Goal: Task Accomplishment & Management: Complete application form

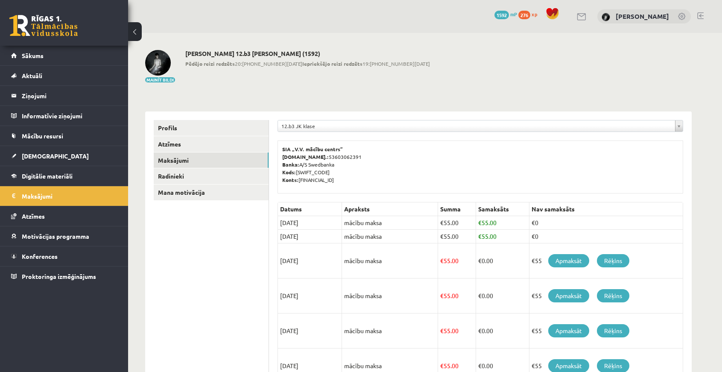
scroll to position [77, 0]
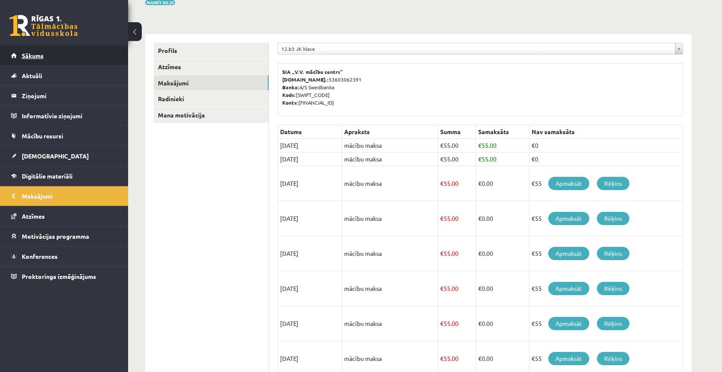
click at [44, 56] on link "Sākums" at bounding box center [64, 56] width 106 height 20
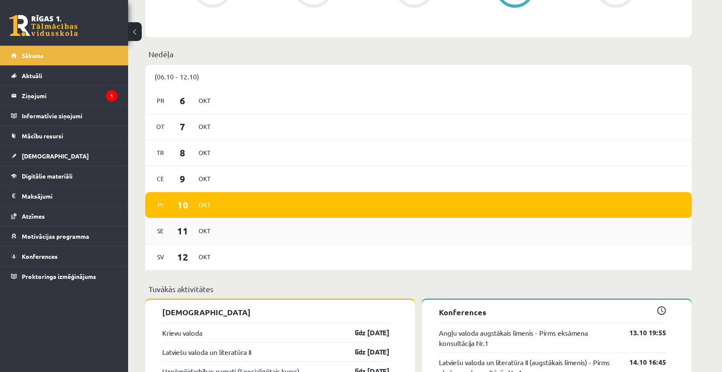
scroll to position [543, 0]
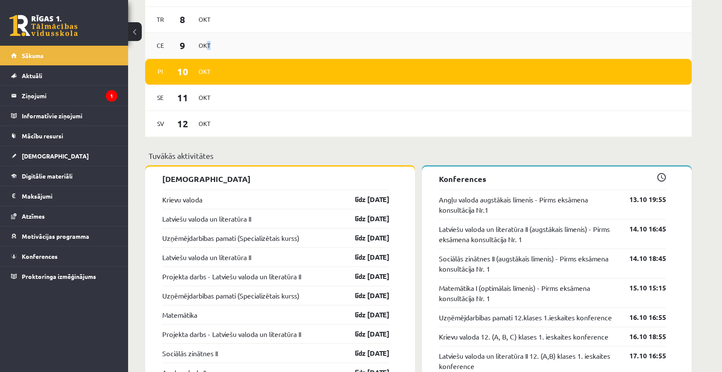
click at [207, 45] on span "Okt" at bounding box center [205, 45] width 18 height 13
click at [197, 45] on span "Okt" at bounding box center [205, 45] width 18 height 13
click at [175, 45] on span "9" at bounding box center [183, 45] width 26 height 14
click at [209, 54] on div "[DATE]" at bounding box center [183, 45] width 62 height 18
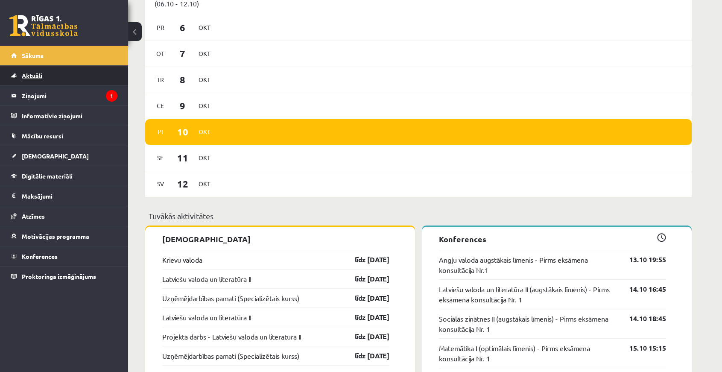
scroll to position [477, 0]
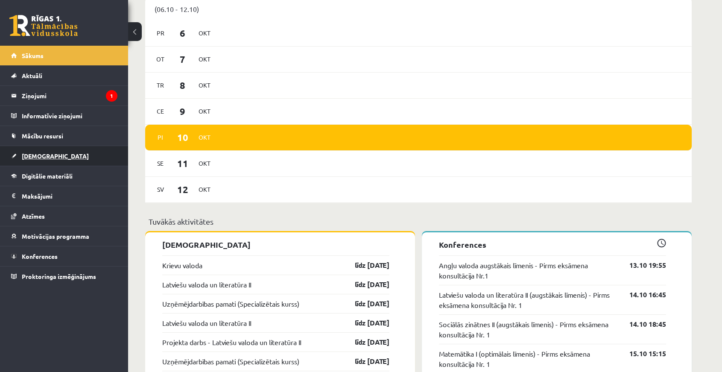
click at [60, 149] on link "[DEMOGRAPHIC_DATA]" at bounding box center [64, 156] width 106 height 20
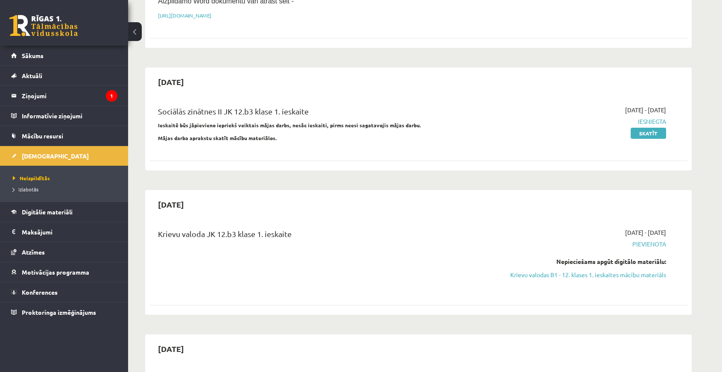
scroll to position [205, 0]
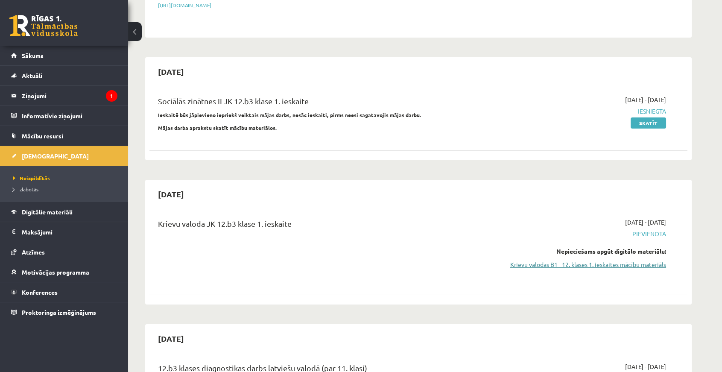
click at [572, 261] on link "Krievu valodas B1 - 12. klases 1. ieskaites mācību materiāls" at bounding box center [585, 264] width 161 height 9
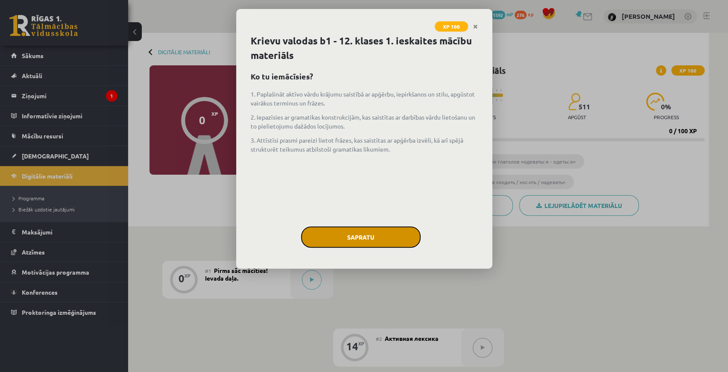
click at [399, 233] on button "Sapratu" at bounding box center [361, 236] width 120 height 21
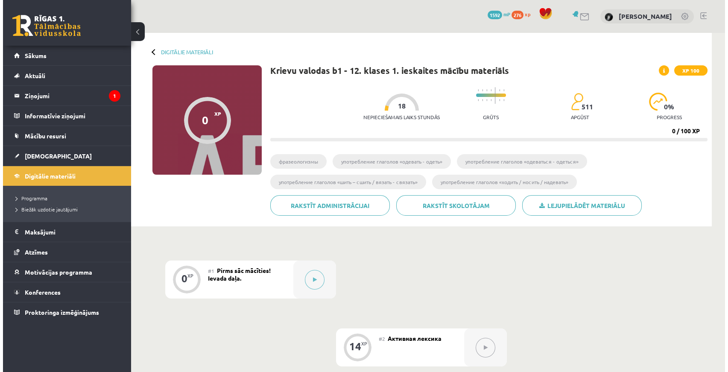
scroll to position [77, 0]
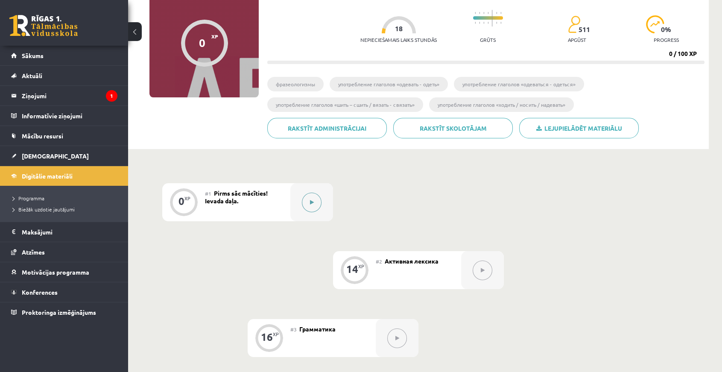
click at [320, 205] on button at bounding box center [312, 203] width 20 height 20
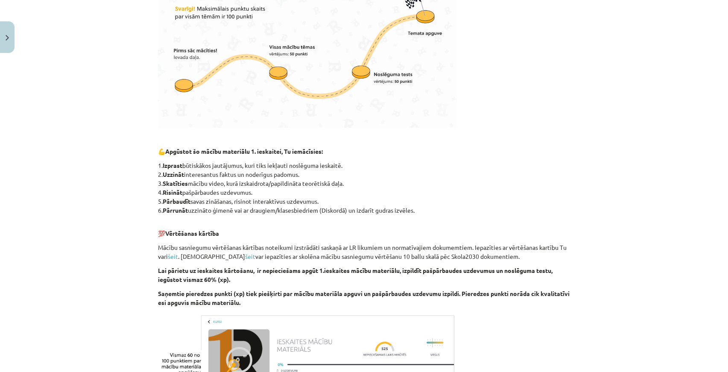
scroll to position [443, 0]
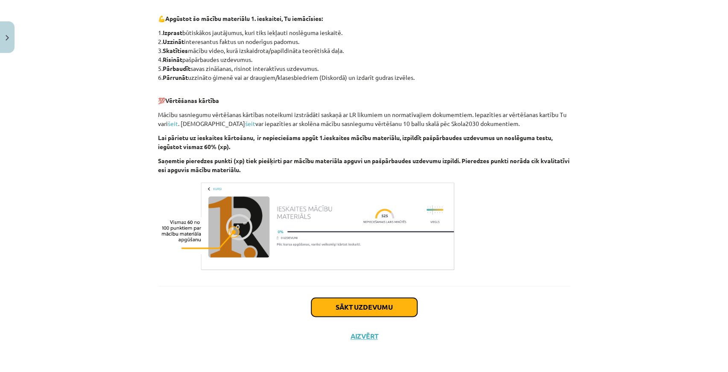
click at [380, 308] on button "Sākt uzdevumu" at bounding box center [364, 307] width 106 height 19
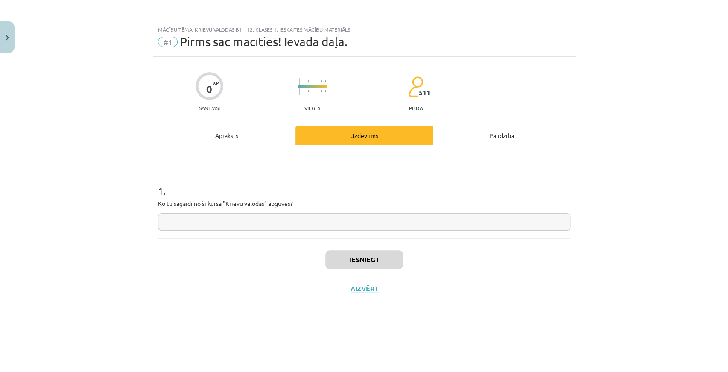
click at [249, 220] on input "text" at bounding box center [364, 222] width 412 height 18
type input "**********"
click at [369, 256] on button "Iesniegt" at bounding box center [364, 259] width 78 height 19
click at [366, 288] on button "Nākamā nodarbība" at bounding box center [364, 294] width 84 height 20
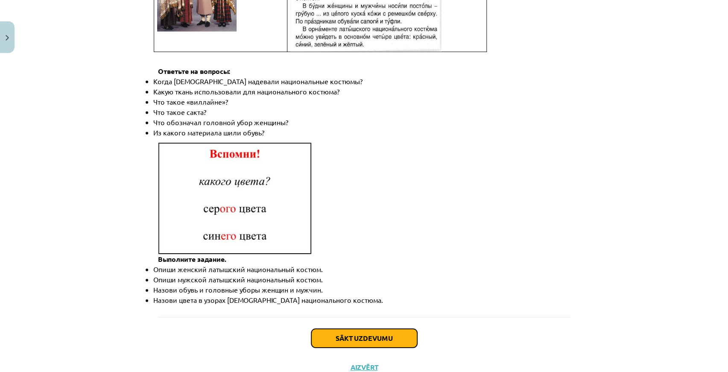
click at [353, 329] on button "Sākt uzdevumu" at bounding box center [364, 338] width 106 height 19
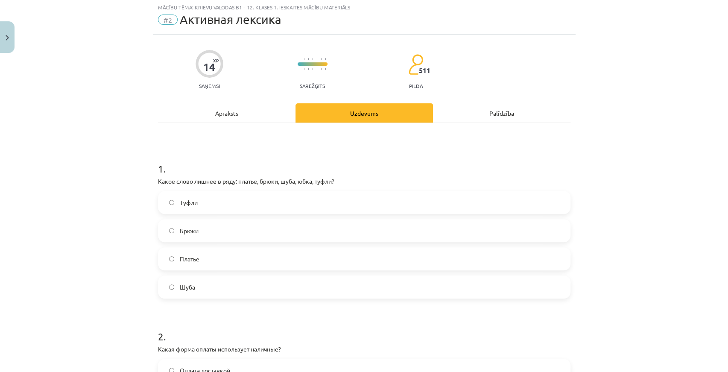
scroll to position [21, 0]
click at [187, 290] on span "Шуба" at bounding box center [186, 288] width 15 height 9
drag, startPoint x: 236, startPoint y: 180, endPoint x: 256, endPoint y: 183, distance: 20.2
click at [256, 183] on p "Какое слово лишнее в ряду: платье, брюки, шуба, юбка, туфли?" at bounding box center [364, 182] width 412 height 9
click at [301, 159] on h1 "1 ." at bounding box center [364, 162] width 412 height 26
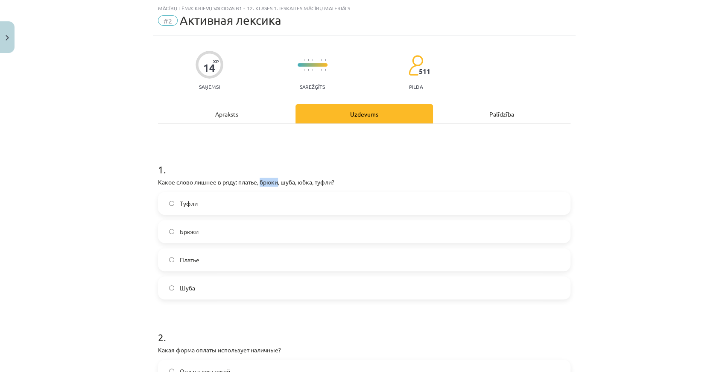
drag, startPoint x: 257, startPoint y: 179, endPoint x: 276, endPoint y: 179, distance: 18.8
click at [276, 179] on p "Какое слово лишнее в ряду: платье, брюки, шуба, юбка, туфли?" at bounding box center [364, 182] width 412 height 9
click at [331, 152] on h1 "1 ." at bounding box center [364, 162] width 412 height 26
click at [248, 199] on label "Туфли" at bounding box center [364, 203] width 411 height 21
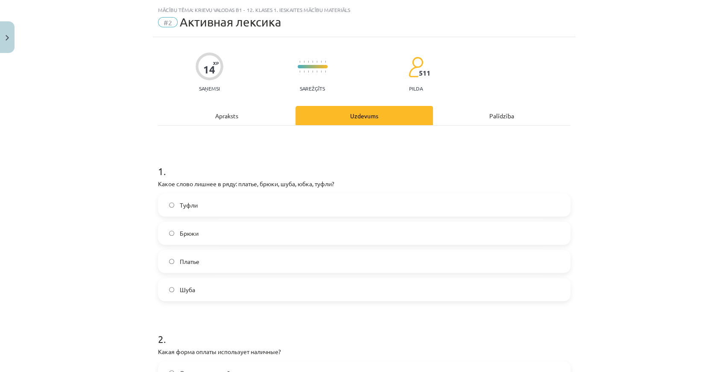
scroll to position [0, 0]
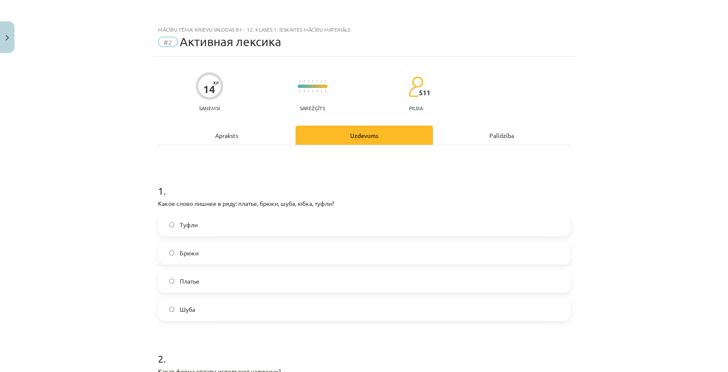
click at [206, 136] on div "Apraksts" at bounding box center [226, 135] width 137 height 19
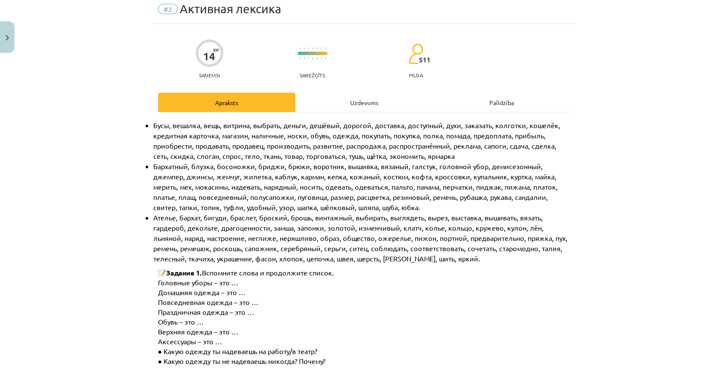
scroll to position [60, 0]
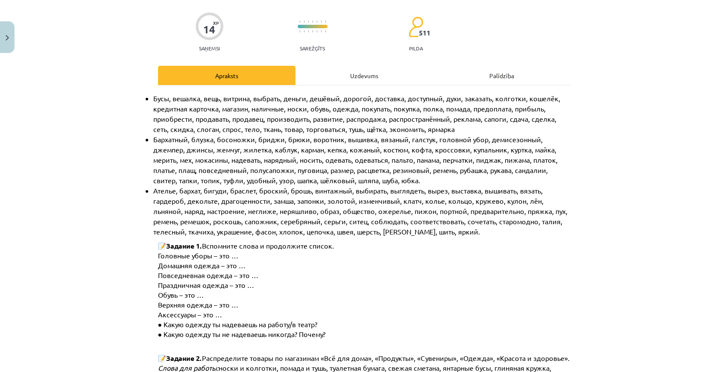
click at [360, 70] on div "Uzdevums" at bounding box center [363, 75] width 137 height 19
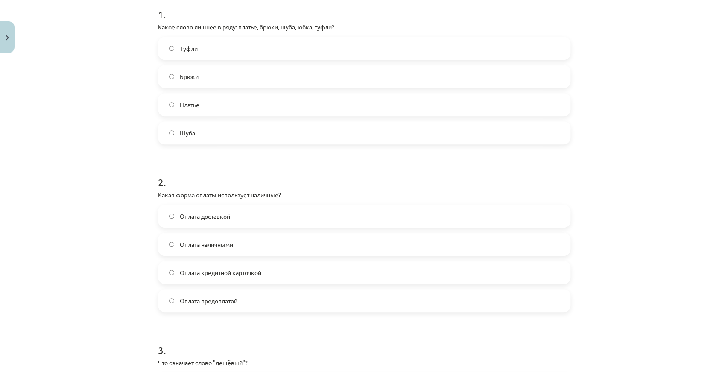
scroll to position [215, 0]
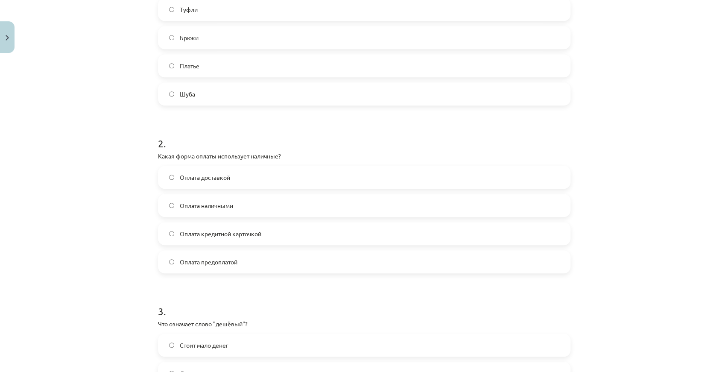
click at [222, 210] on label "Оплата наличными" at bounding box center [364, 205] width 411 height 21
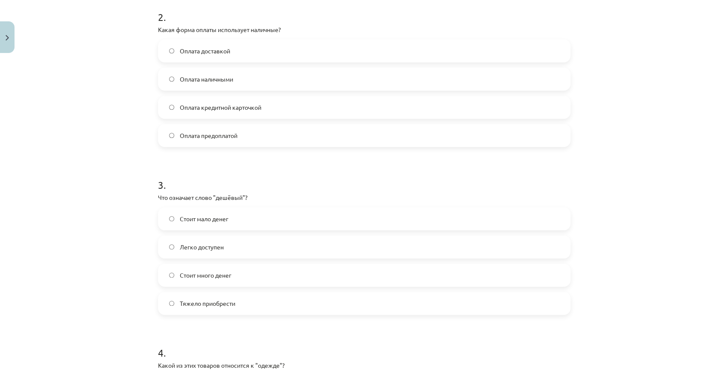
scroll to position [371, 0]
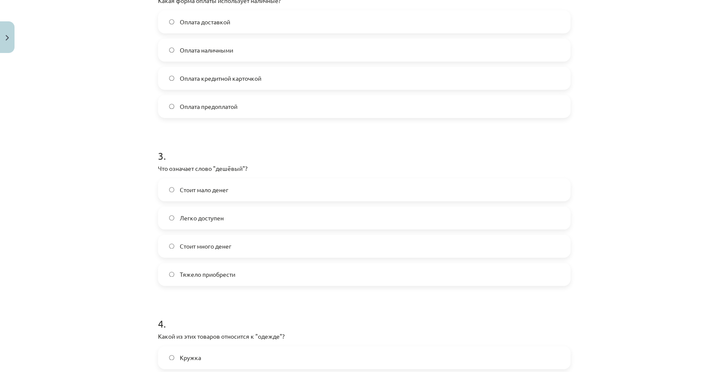
click at [246, 190] on label "Стоит мало денег" at bounding box center [364, 189] width 411 height 21
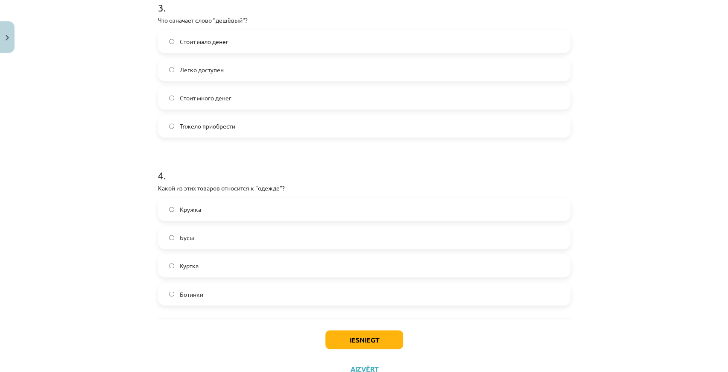
scroll to position [526, 0]
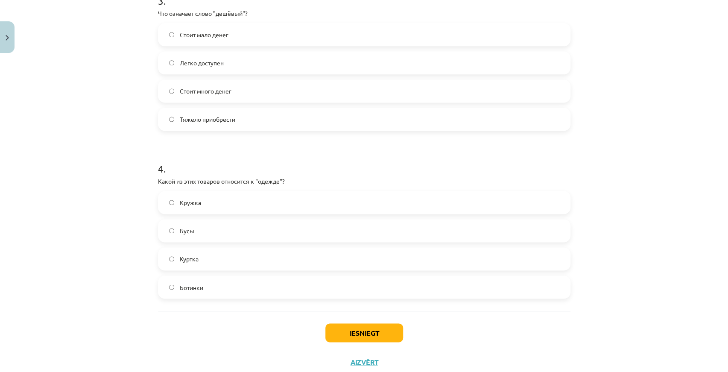
click at [226, 261] on label "Куртка" at bounding box center [364, 258] width 411 height 21
click at [365, 330] on button "Iesniegt" at bounding box center [364, 332] width 78 height 19
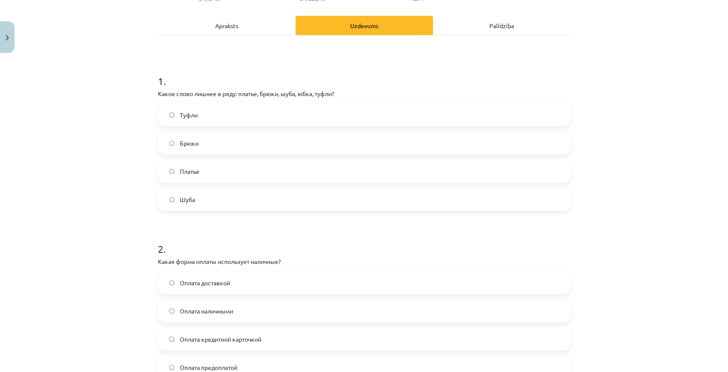
scroll to position [99, 0]
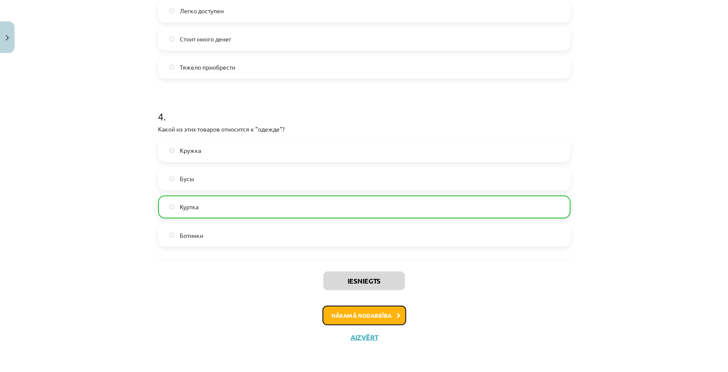
click at [367, 318] on button "Nākamā nodarbība" at bounding box center [364, 315] width 84 height 20
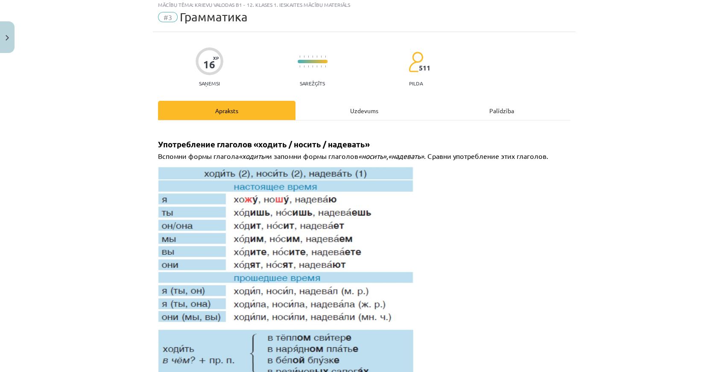
scroll to position [21, 0]
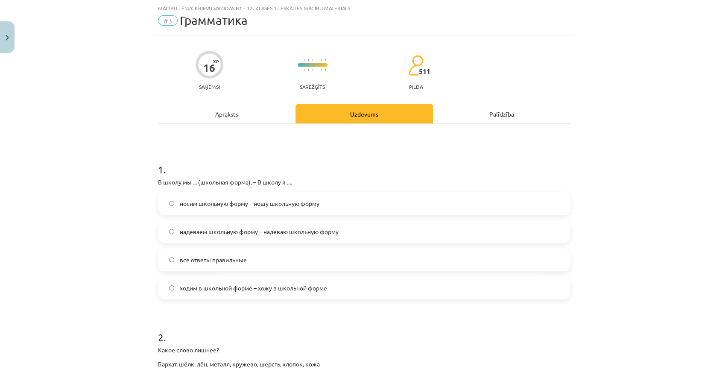
click at [261, 112] on div "Apraksts" at bounding box center [226, 113] width 137 height 19
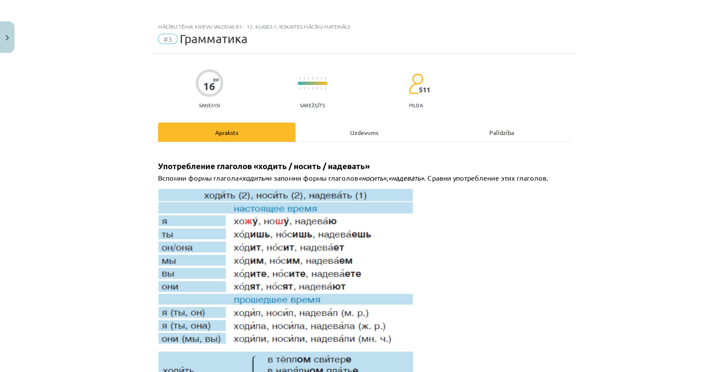
scroll to position [0, 0]
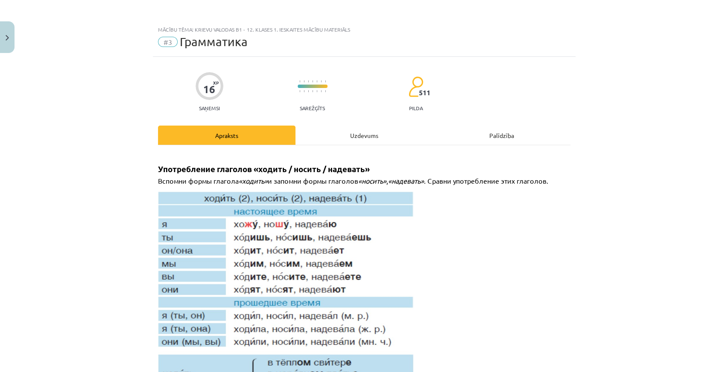
click at [335, 137] on div "Uzdevums" at bounding box center [363, 135] width 137 height 19
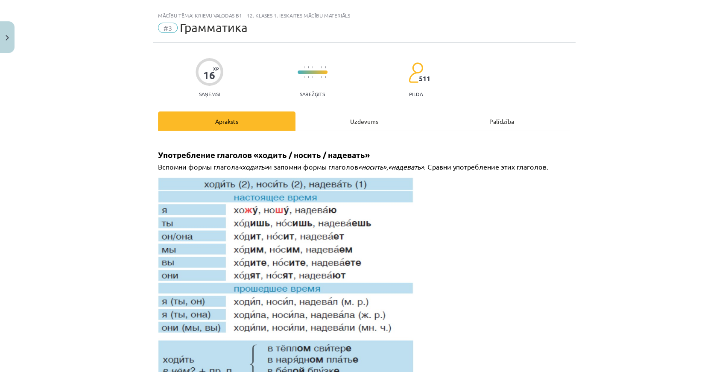
scroll to position [21, 0]
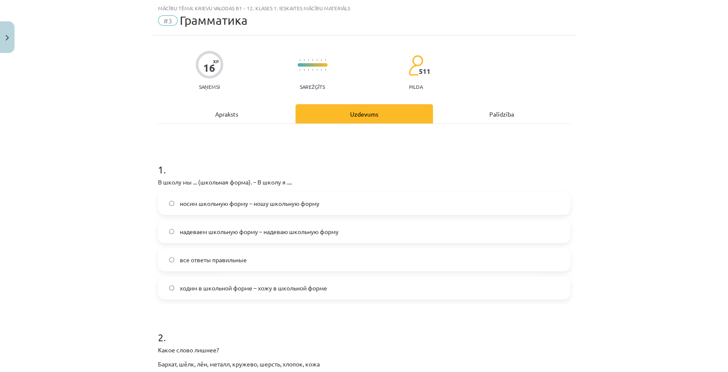
click at [205, 205] on span "носим школьную форму – ношу школьную форму" at bounding box center [249, 203] width 140 height 9
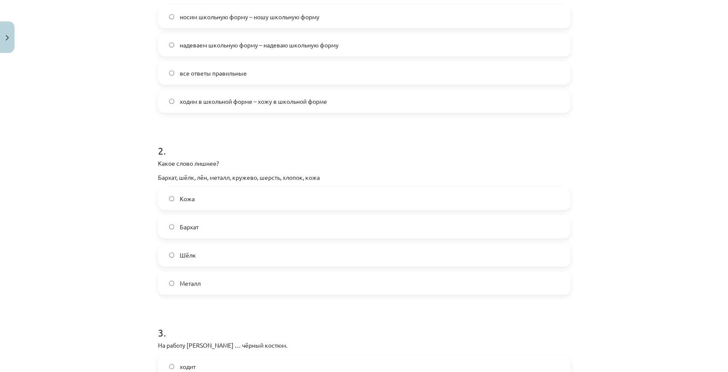
scroll to position [215, 0]
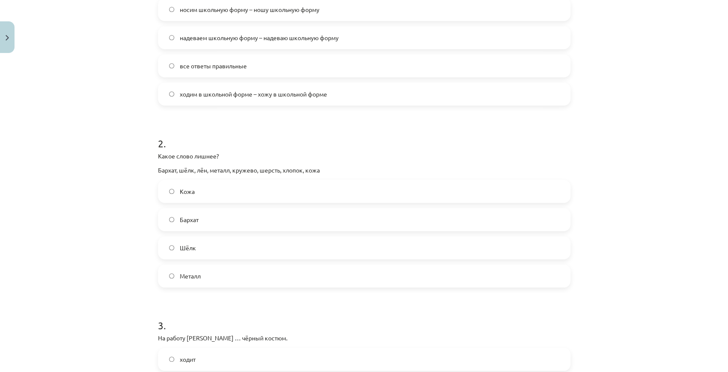
drag, startPoint x: 236, startPoint y: 295, endPoint x: 68, endPoint y: 279, distance: 168.5
click at [68, 279] on div "Mācību tēma: Krievu valodas b1 - 12. klases 1. ieskaites mācību materiāls #3 Гр…" at bounding box center [364, 186] width 728 height 372
click at [179, 274] on span "Металл" at bounding box center [189, 276] width 21 height 9
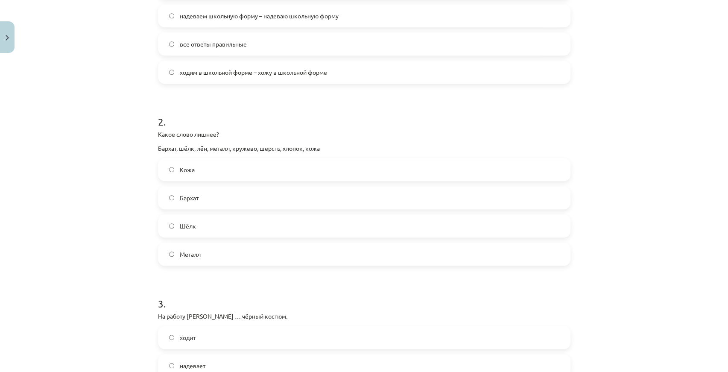
scroll to position [332, 0]
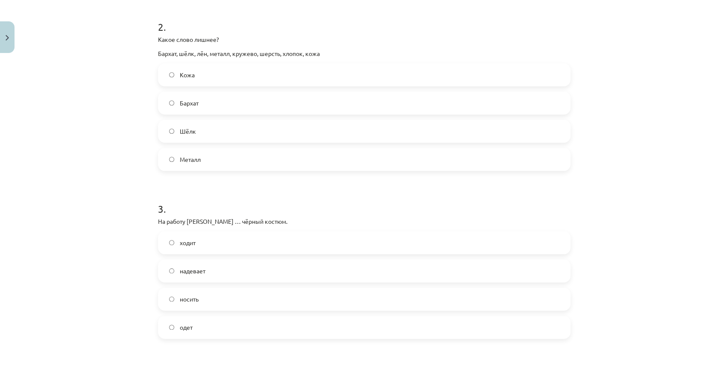
click at [211, 275] on label "надевает" at bounding box center [364, 270] width 411 height 21
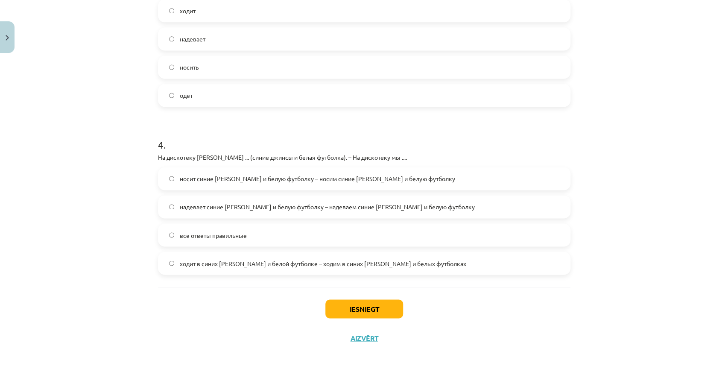
scroll to position [565, 0]
click at [252, 260] on span "ходит в синих джинсах и белой футболке – ходим в синих джинсах и белых футболках" at bounding box center [322, 262] width 287 height 9
click at [336, 300] on button "Iesniegt" at bounding box center [364, 307] width 78 height 19
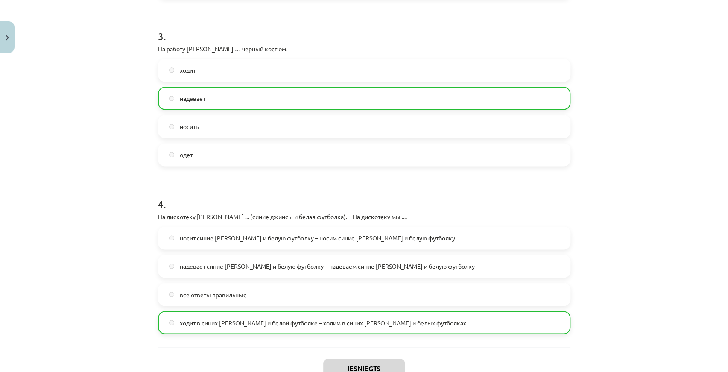
scroll to position [592, 0]
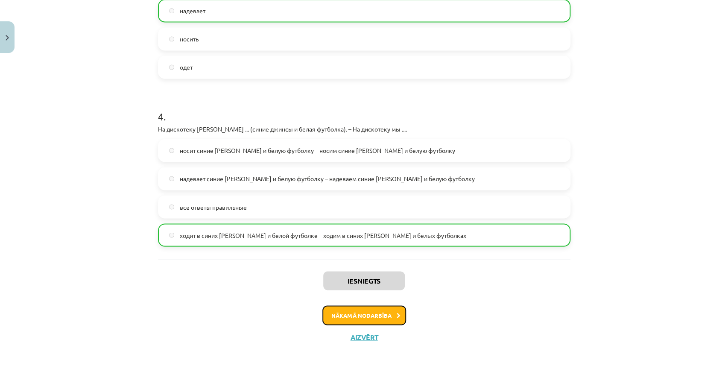
click at [375, 317] on button "Nākamā nodarbība" at bounding box center [364, 315] width 84 height 20
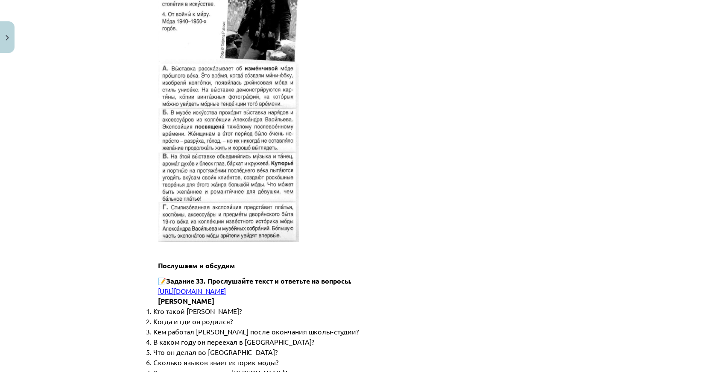
scroll to position [2311, 0]
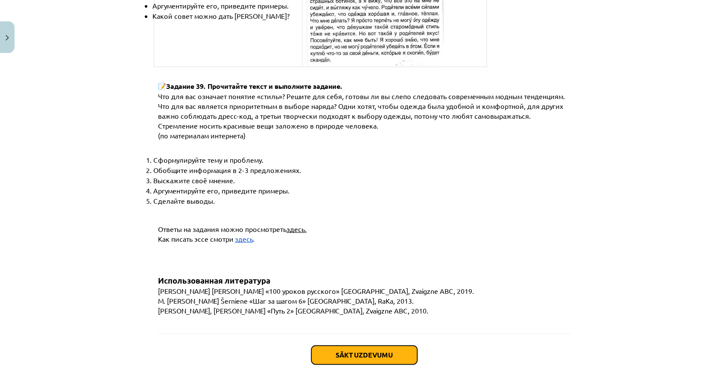
click at [380, 345] on button "Sākt uzdevumu" at bounding box center [364, 354] width 106 height 19
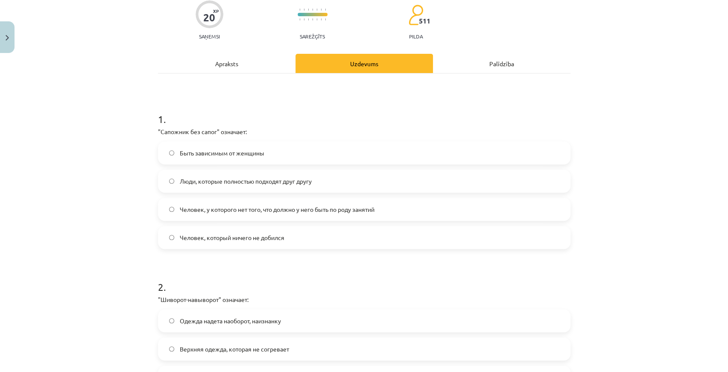
scroll to position [99, 0]
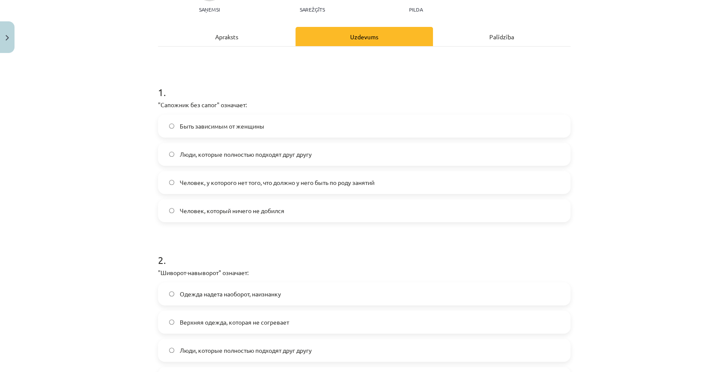
click at [243, 41] on div "Apraksts" at bounding box center [226, 36] width 137 height 19
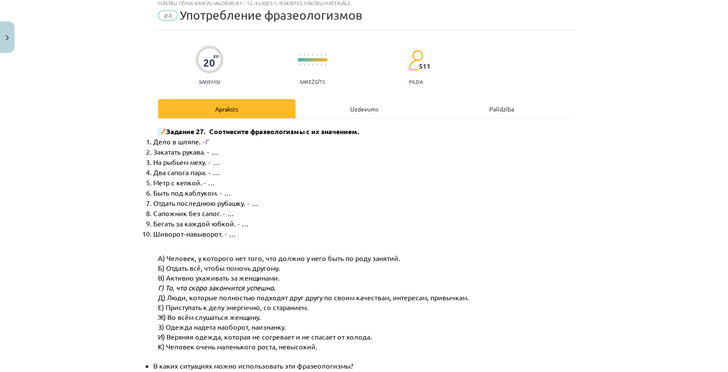
scroll to position [21, 0]
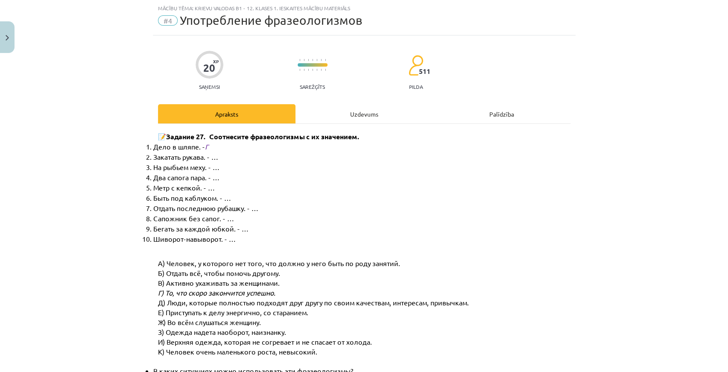
drag, startPoint x: 156, startPoint y: 284, endPoint x: 145, endPoint y: 290, distance: 12.2
drag, startPoint x: 145, startPoint y: 290, endPoint x: 86, endPoint y: 295, distance: 59.1
click at [86, 295] on div "Mācību tēma: Krievu valodas b1 - 12. klases 1. ieskaites mācību materiāls #4 Уп…" at bounding box center [364, 186] width 728 height 372
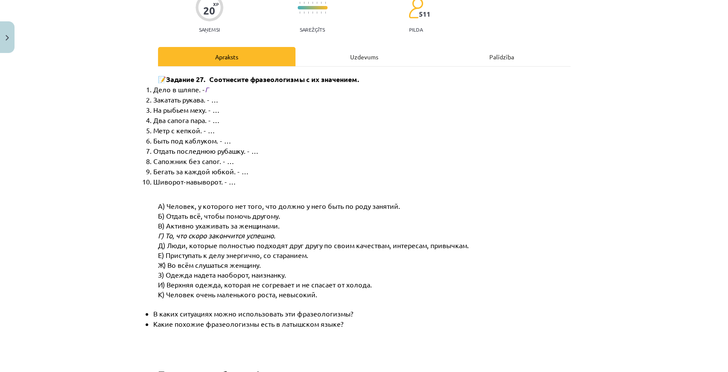
scroll to position [99, 0]
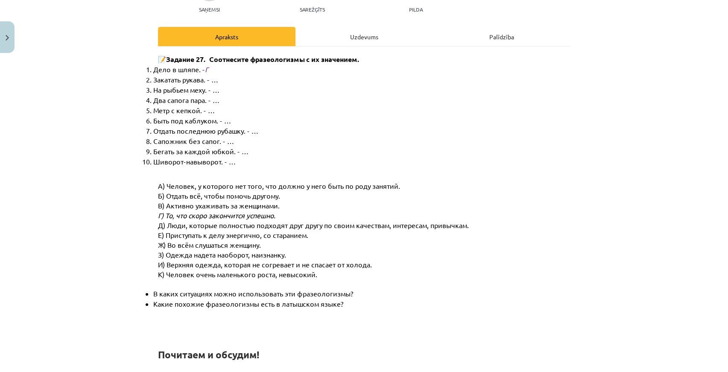
click at [357, 39] on div "Uzdevums" at bounding box center [363, 36] width 137 height 19
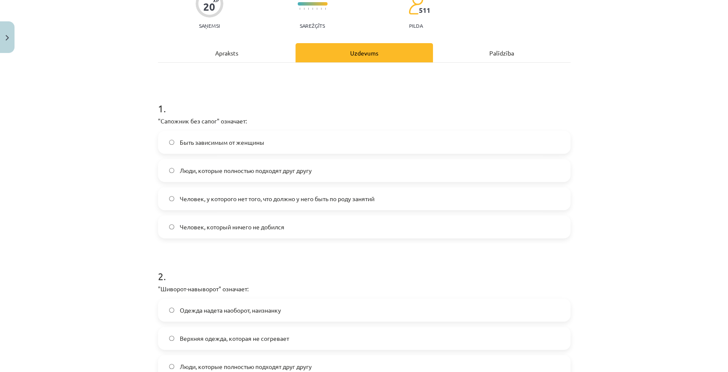
scroll to position [21, 0]
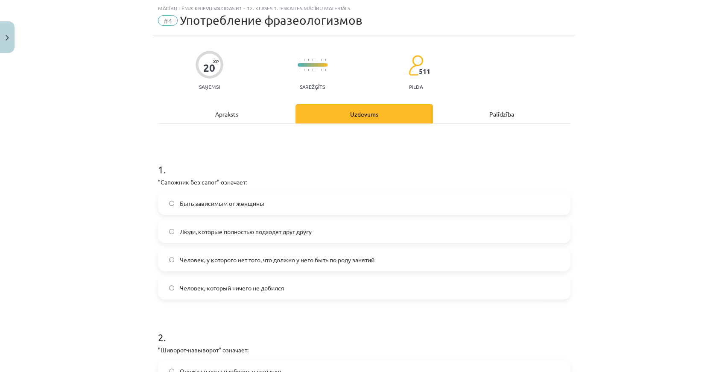
click at [249, 116] on div "Apraksts" at bounding box center [226, 113] width 137 height 19
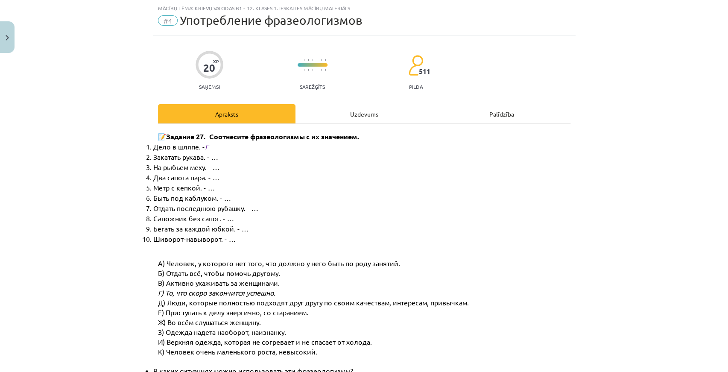
click at [344, 111] on div "Uzdevums" at bounding box center [363, 113] width 137 height 19
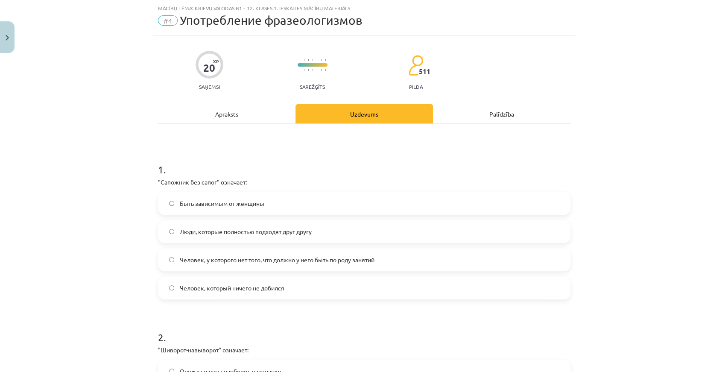
click at [243, 116] on div "Apraksts" at bounding box center [226, 113] width 137 height 19
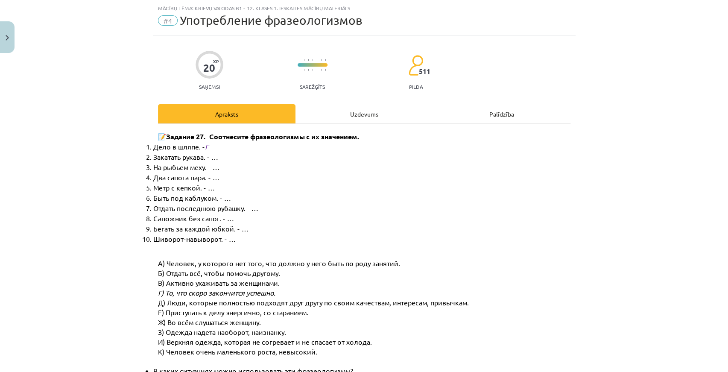
click at [344, 113] on div "Uzdevums" at bounding box center [363, 113] width 137 height 19
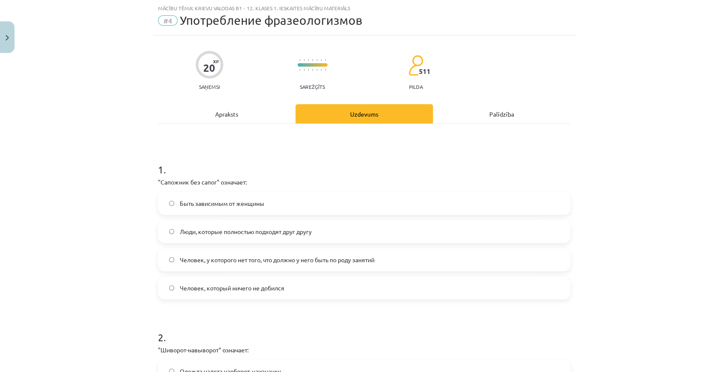
click at [241, 112] on div "Apraksts" at bounding box center [226, 113] width 137 height 19
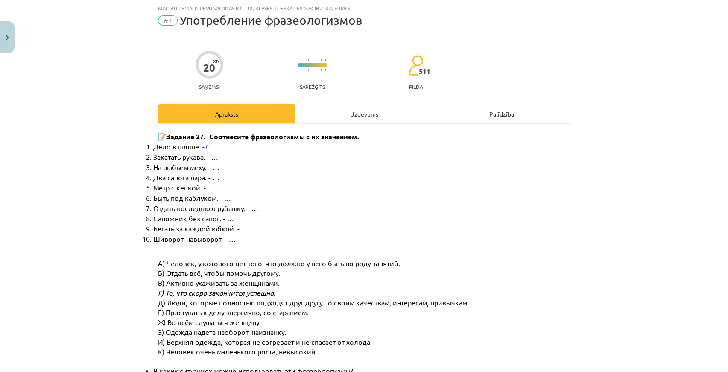
click at [333, 111] on div "Uzdevums" at bounding box center [363, 113] width 137 height 19
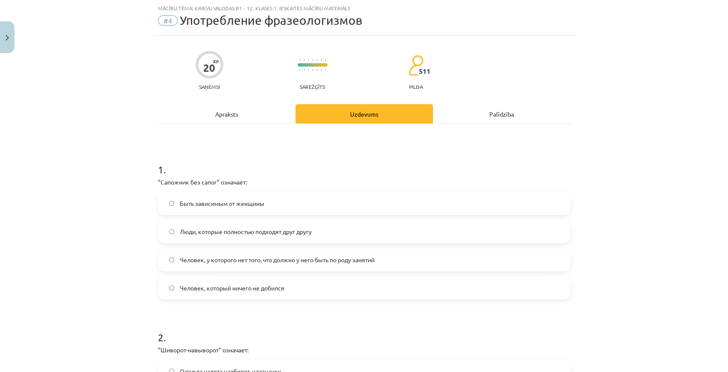
click at [287, 260] on span "Человек, у которого нет того, что должно у него быть по роду занятий" at bounding box center [276, 259] width 195 height 9
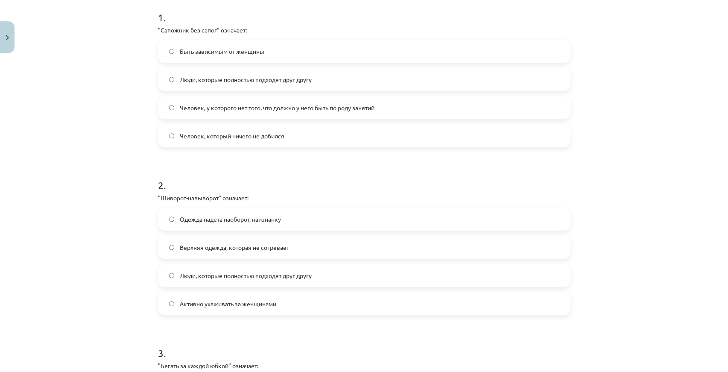
scroll to position [176, 0]
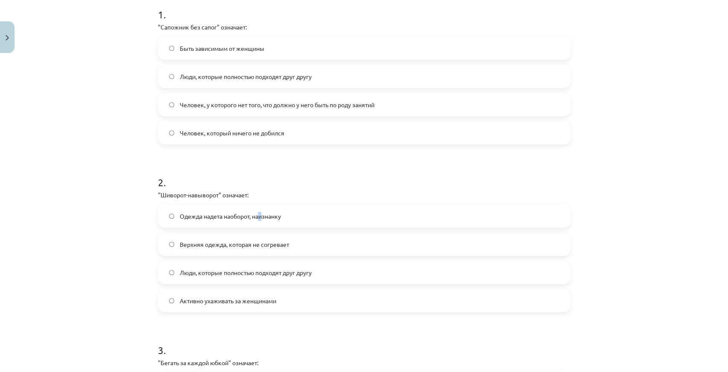
click at [259, 222] on label "Одежда надета наоборот, наизнанку" at bounding box center [364, 215] width 411 height 21
click at [298, 215] on label "Одежда надета наоборот, наизнанку" at bounding box center [364, 215] width 411 height 21
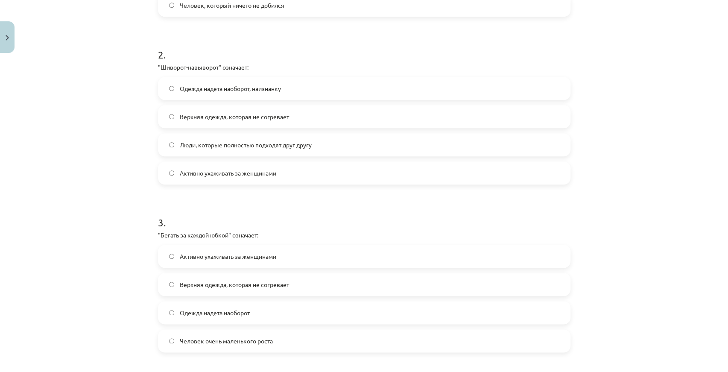
scroll to position [332, 0]
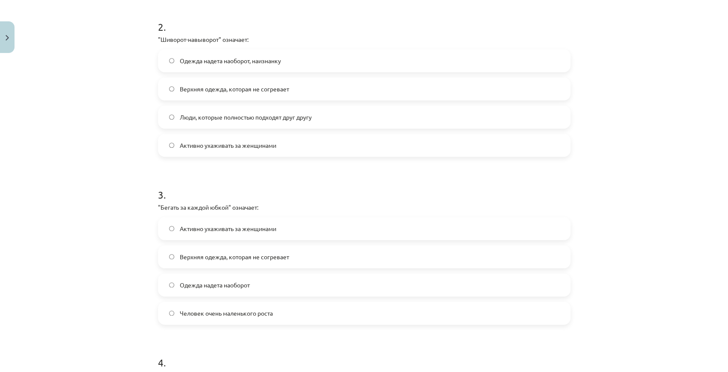
click at [206, 235] on label "Активно ухаживать за женщинами" at bounding box center [364, 228] width 411 height 21
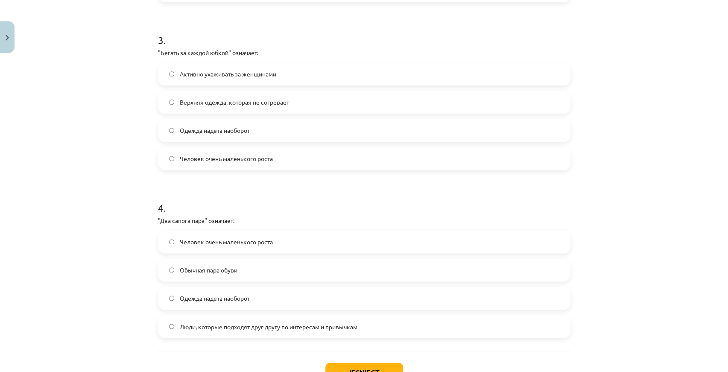
scroll to position [487, 0]
click at [213, 326] on span "Люди, которые подходят друг другу по интересам и привычкам" at bounding box center [268, 326] width 178 height 9
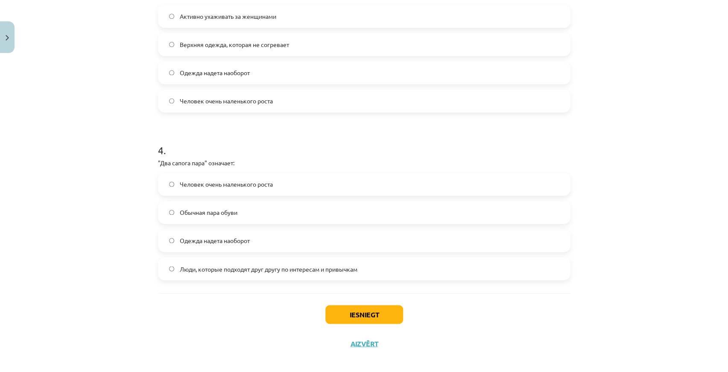
scroll to position [551, 0]
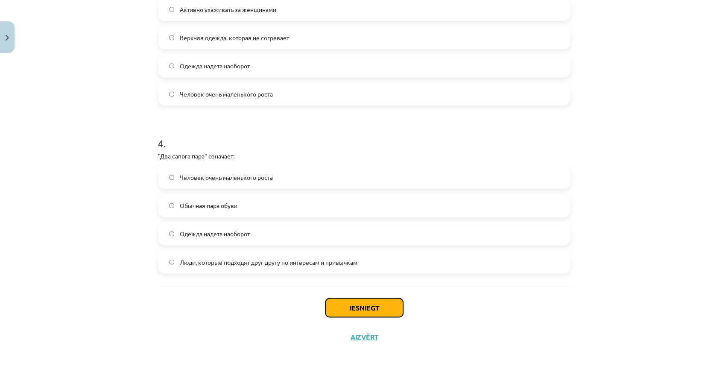
click at [366, 309] on button "Iesniegt" at bounding box center [364, 307] width 78 height 19
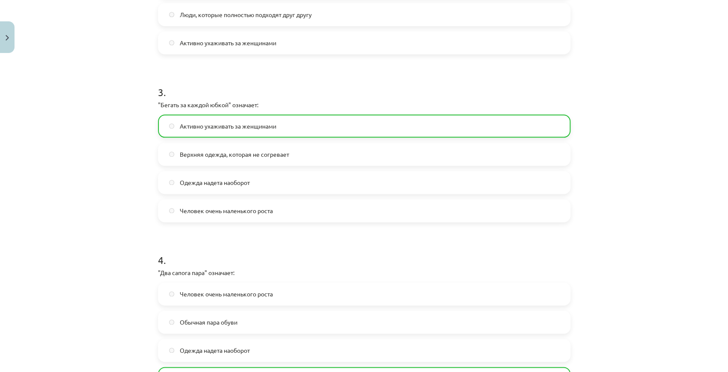
scroll to position [578, 0]
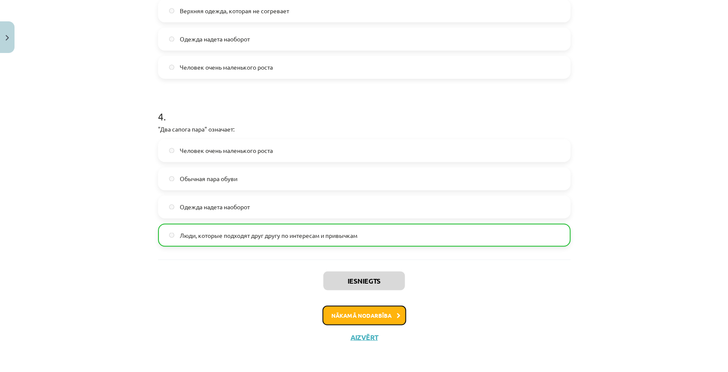
click at [361, 311] on button "Nākamā nodarbība" at bounding box center [364, 315] width 84 height 20
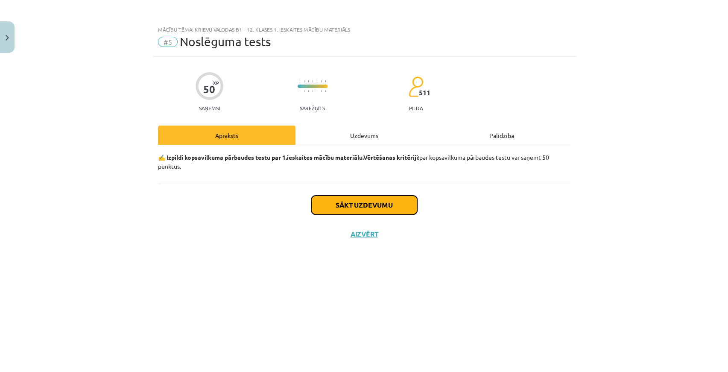
click at [351, 203] on button "Sākt uzdevumu" at bounding box center [364, 205] width 106 height 19
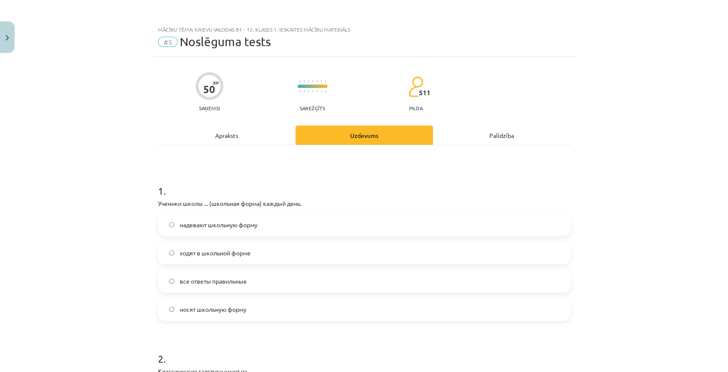
click at [218, 258] on label "ходят в школьной форме" at bounding box center [364, 252] width 411 height 21
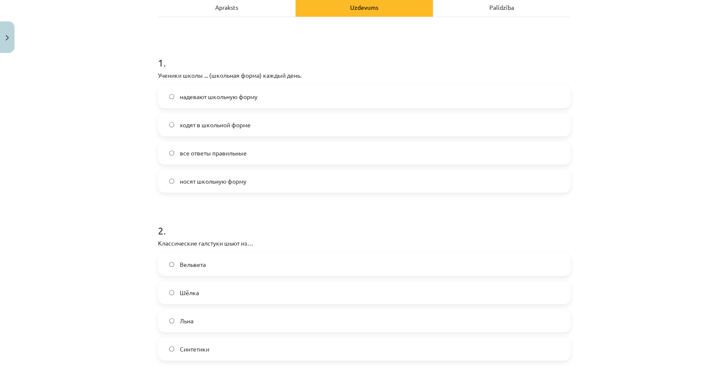
scroll to position [194, 0]
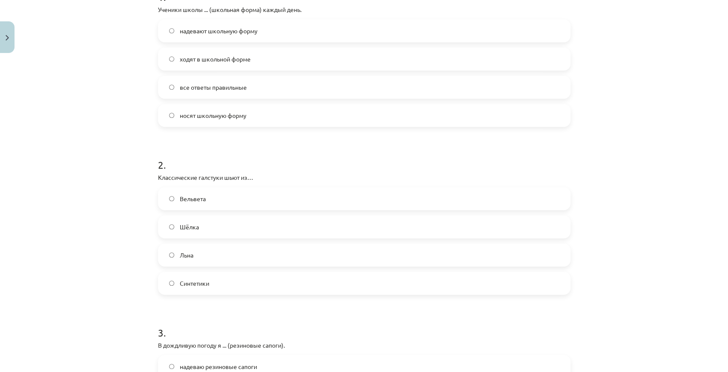
click at [199, 256] on label "Льна" at bounding box center [364, 254] width 411 height 21
click at [196, 232] on label "Шёлка" at bounding box center [364, 226] width 411 height 21
drag, startPoint x: 151, startPoint y: 175, endPoint x: 220, endPoint y: 172, distance: 69.2
copy p "Классические галстуки"
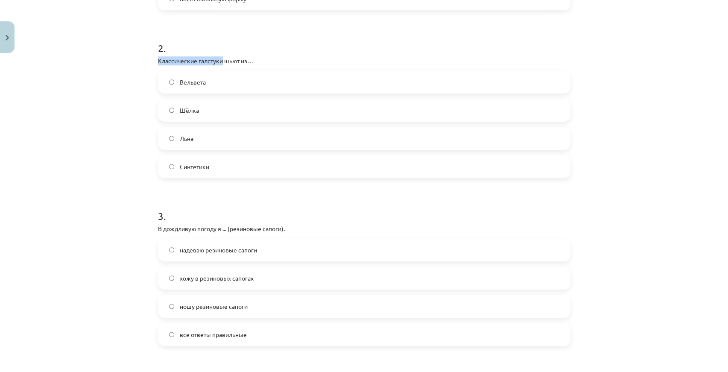
scroll to position [349, 0]
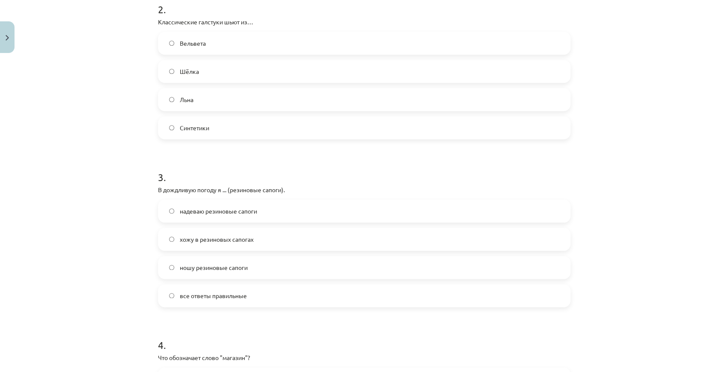
click at [198, 243] on span "хожу в резиновых сапогах" at bounding box center [216, 239] width 74 height 9
click at [198, 295] on span "все ответы правильные" at bounding box center [212, 295] width 67 height 9
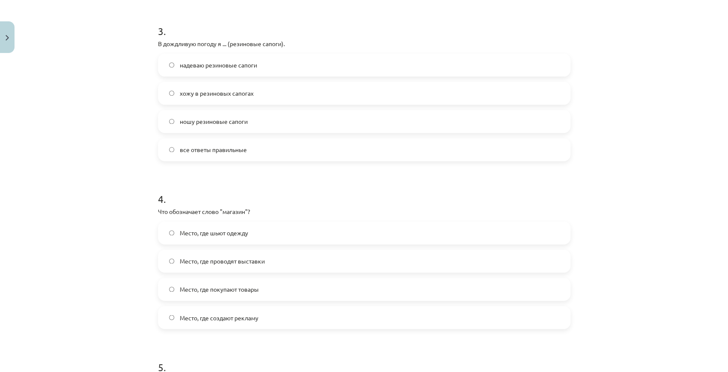
scroll to position [504, 0]
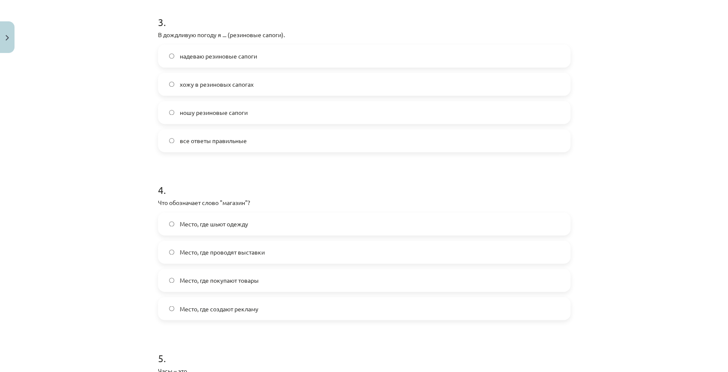
click at [227, 278] on span "Место, где покупают товары" at bounding box center [218, 280] width 79 height 9
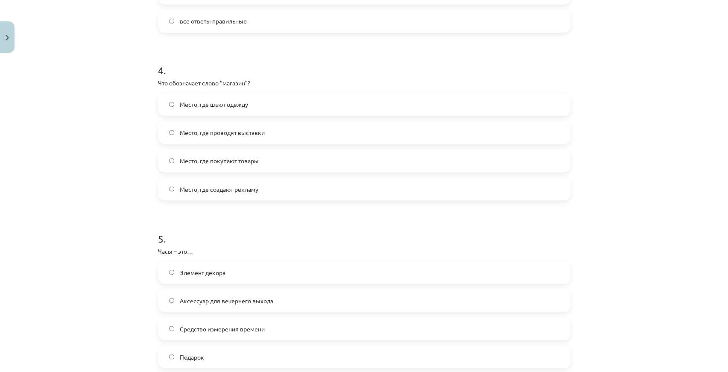
scroll to position [660, 0]
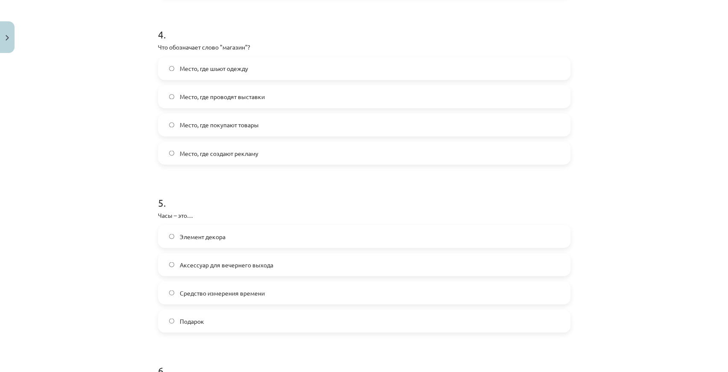
click at [183, 293] on span "Средство измерения времени" at bounding box center [221, 292] width 85 height 9
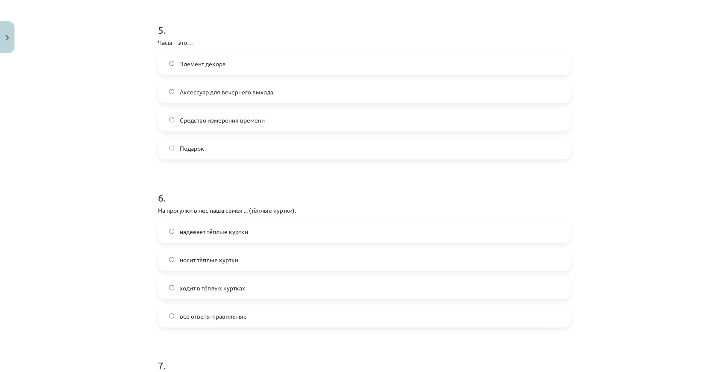
scroll to position [854, 0]
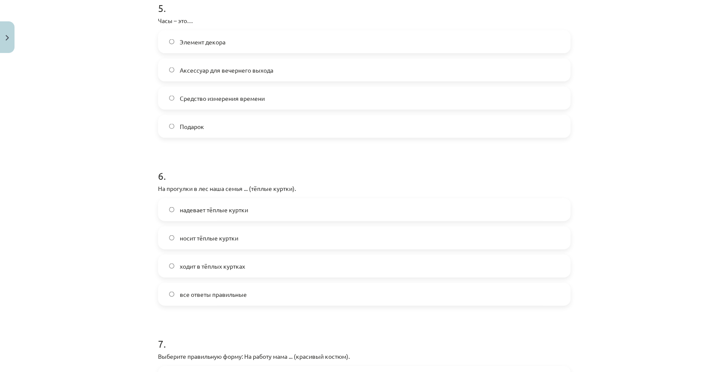
click at [238, 265] on span "ходит в тёплых куртках" at bounding box center [211, 266] width 65 height 9
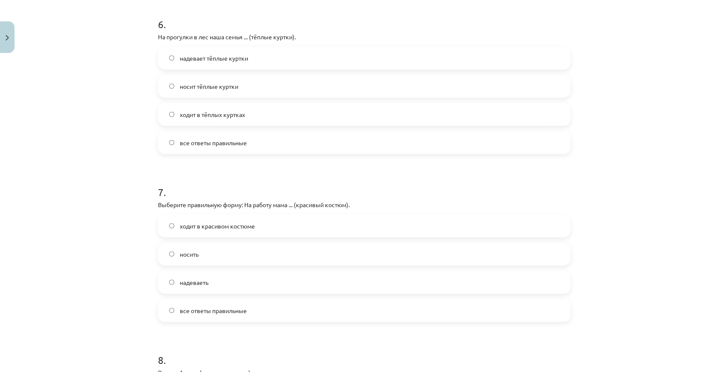
scroll to position [1009, 0]
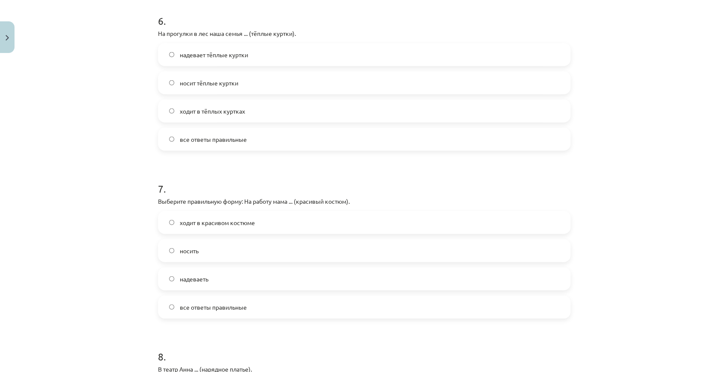
click at [232, 224] on span "ходит в красивом костюме" at bounding box center [216, 222] width 75 height 9
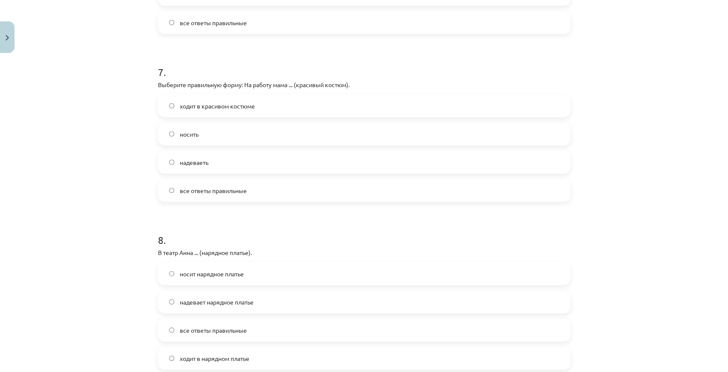
scroll to position [1164, 0]
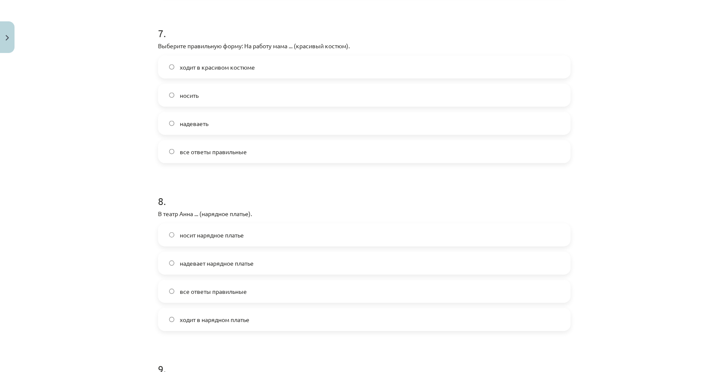
click at [208, 239] on span "носит нарядное платье" at bounding box center [211, 235] width 64 height 9
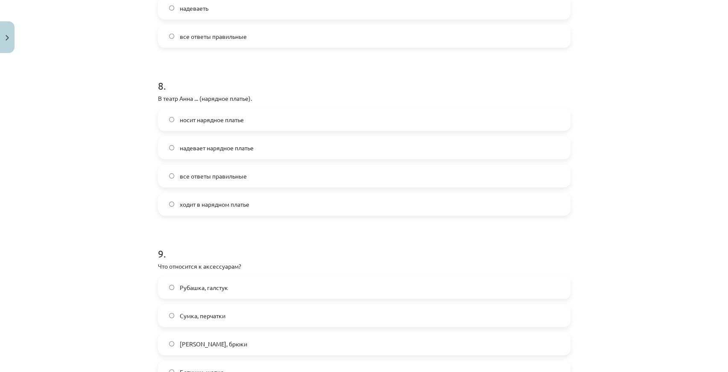
scroll to position [1319, 0]
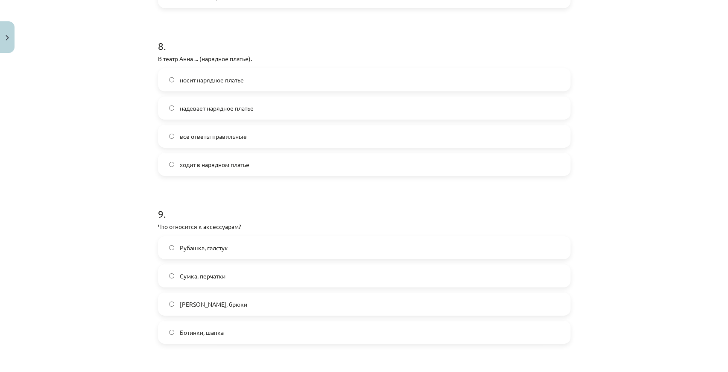
click at [219, 278] on span "Сумка, перчатки" at bounding box center [202, 276] width 46 height 9
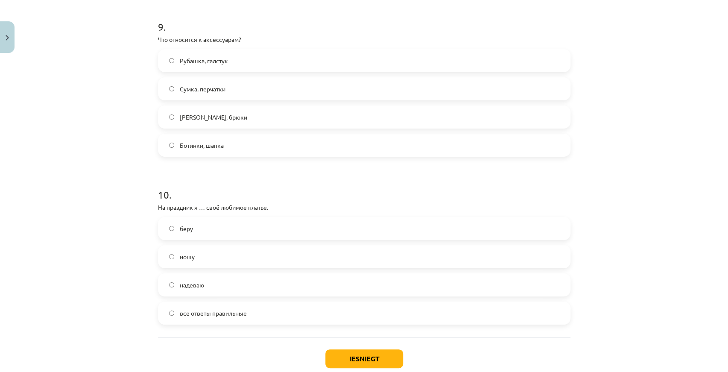
scroll to position [1514, 0]
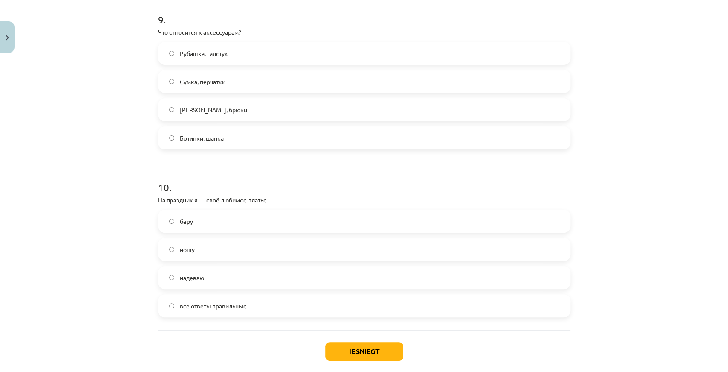
click at [212, 280] on label "надеваю" at bounding box center [364, 277] width 411 height 21
click at [346, 350] on button "Iesniegt" at bounding box center [364, 351] width 78 height 19
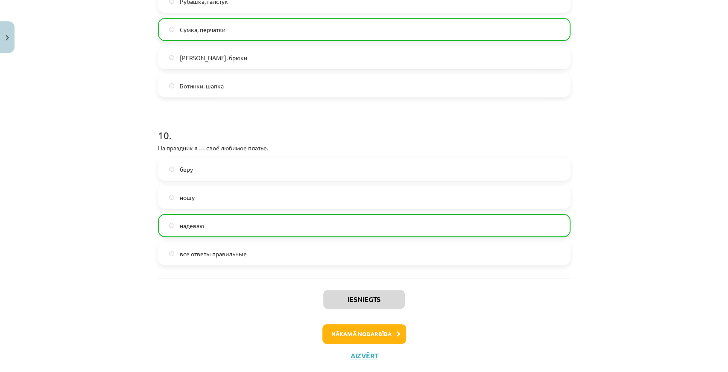
scroll to position [1584, 0]
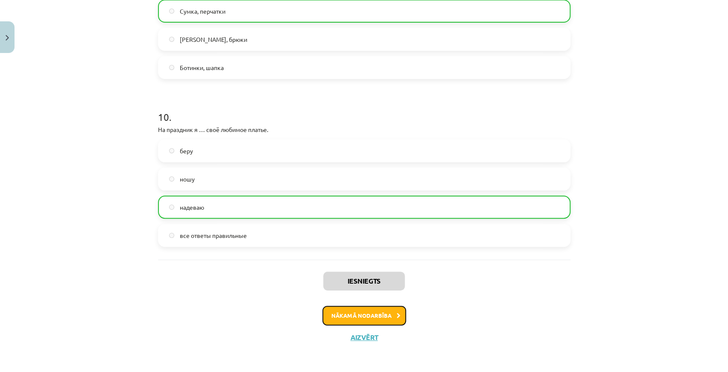
click at [338, 314] on button "Nākamā nodarbība" at bounding box center [364, 316] width 84 height 20
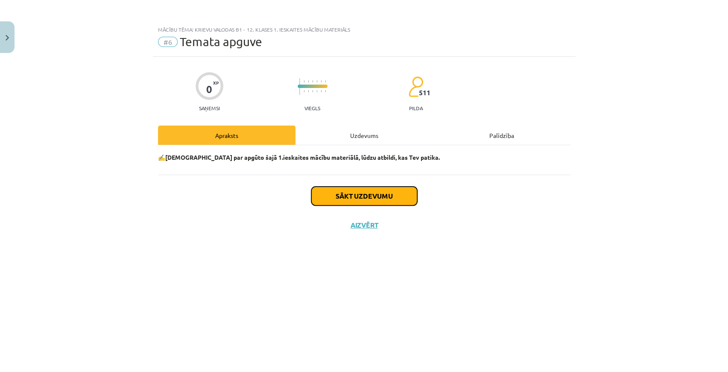
click at [337, 196] on button "Sākt uzdevumu" at bounding box center [364, 196] width 106 height 19
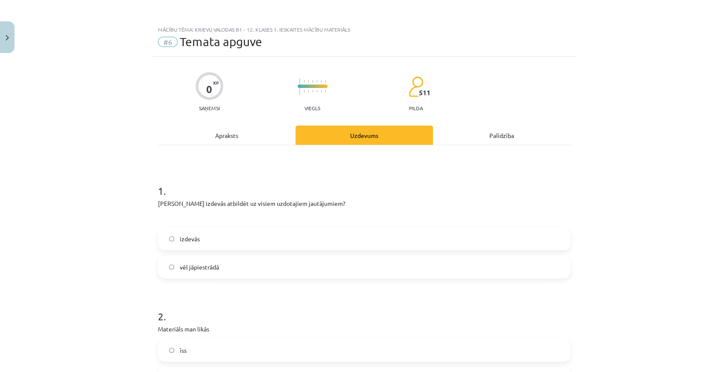
scroll to position [38, 0]
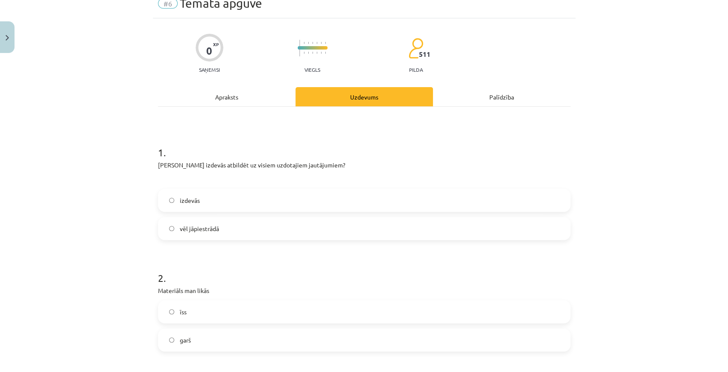
click at [263, 229] on label "vēl jāpiestrādā" at bounding box center [364, 228] width 411 height 21
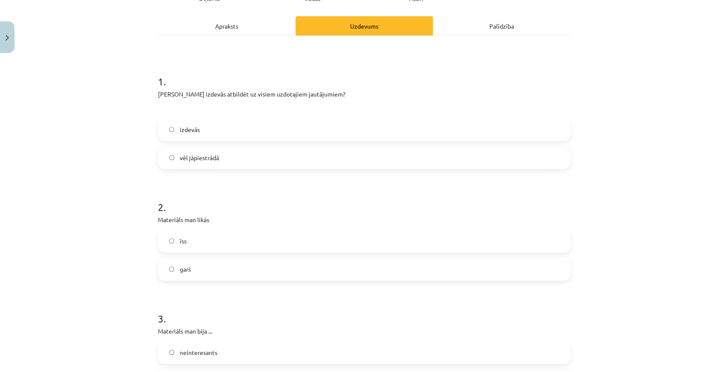
scroll to position [116, 0]
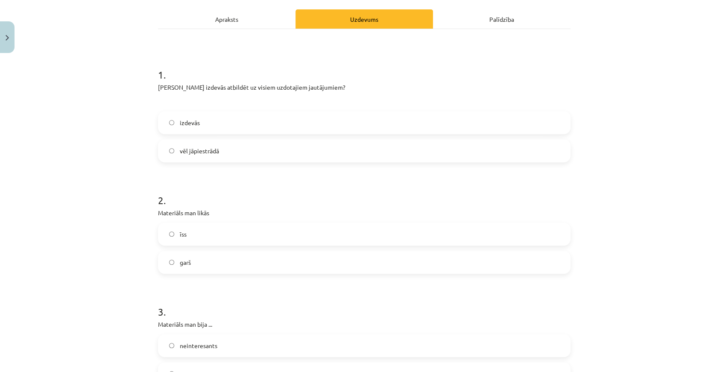
click at [231, 248] on div "īss garš" at bounding box center [364, 247] width 412 height 51
click at [211, 225] on label "īss" at bounding box center [364, 233] width 411 height 21
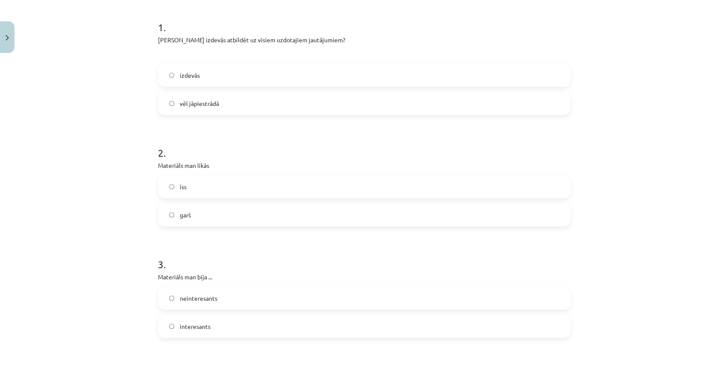
scroll to position [194, 0]
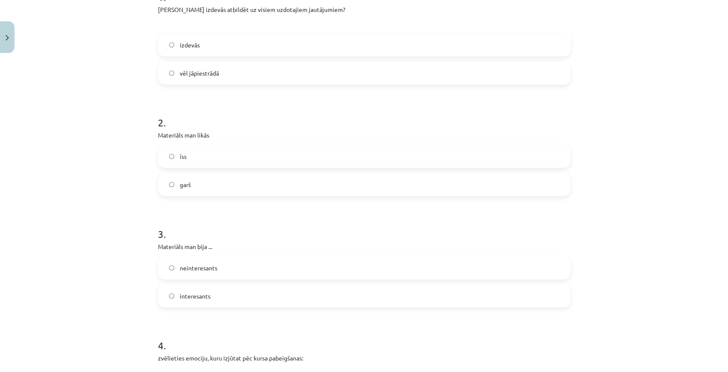
click at [228, 290] on label "interesants" at bounding box center [364, 295] width 411 height 21
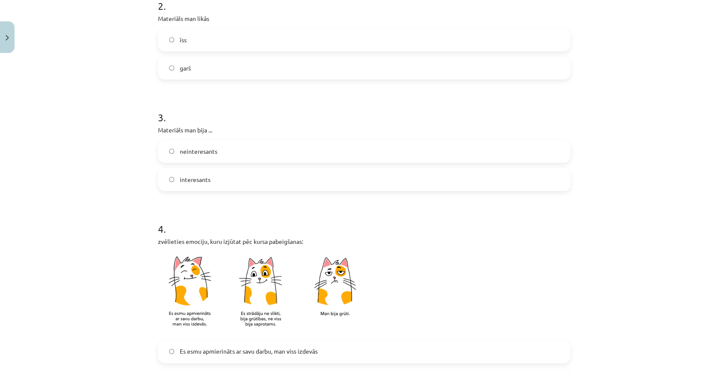
scroll to position [388, 0]
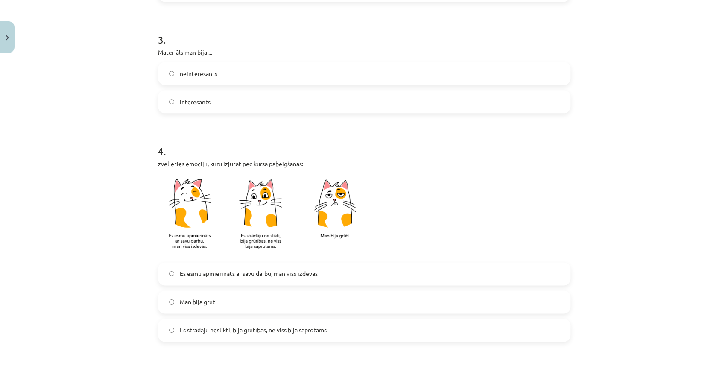
drag, startPoint x: 232, startPoint y: 276, endPoint x: 122, endPoint y: 267, distance: 110.1
click at [122, 267] on div "Mācību tēma: Krievu valodas b1 - 12. klases 1. ieskaites mācību materiāls #6 Te…" at bounding box center [364, 186] width 728 height 372
click at [175, 273] on label "Es esmu apmierināts ar savu darbu, man viss izdevās" at bounding box center [364, 273] width 411 height 21
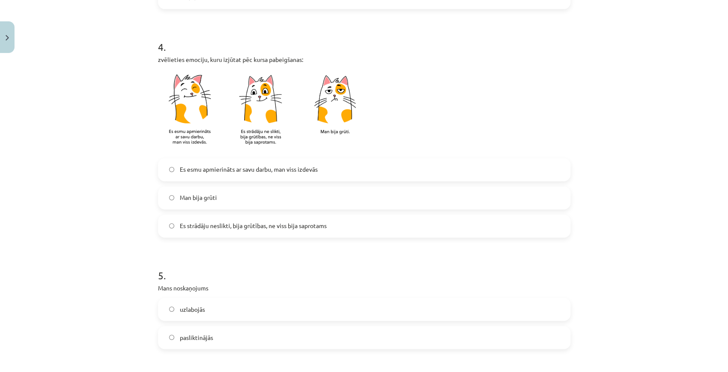
scroll to position [543, 0]
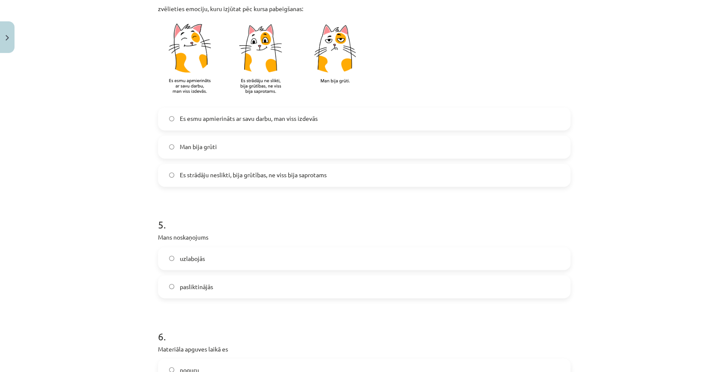
drag, startPoint x: 209, startPoint y: 259, endPoint x: 208, endPoint y: 265, distance: 6.4
click at [208, 259] on label "uzlabojās" at bounding box center [364, 258] width 411 height 21
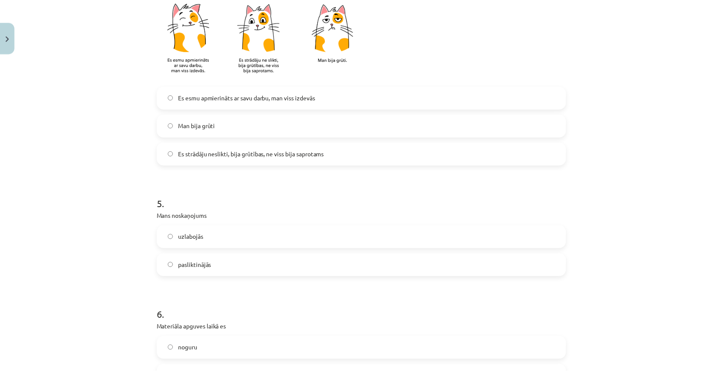
scroll to position [660, 0]
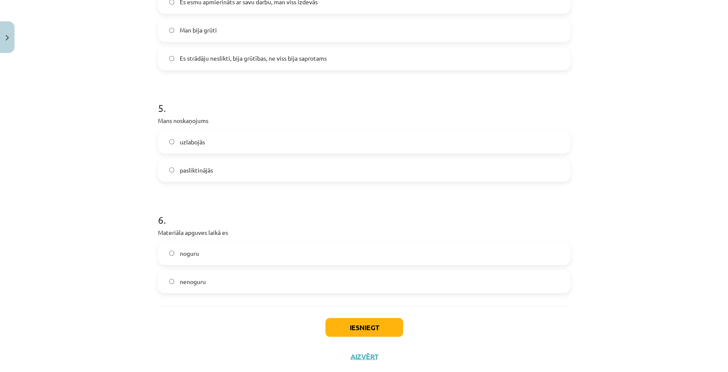
click at [214, 278] on label "nenoguru" at bounding box center [364, 281] width 411 height 21
click at [391, 324] on button "Iesniegt" at bounding box center [364, 327] width 78 height 19
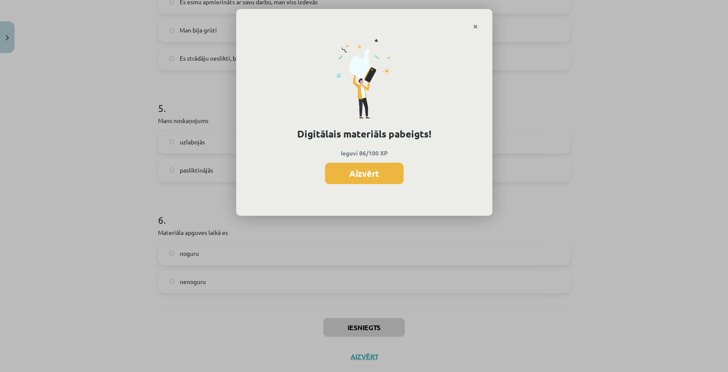
click at [384, 164] on button "Aizvērt" at bounding box center [364, 173] width 79 height 21
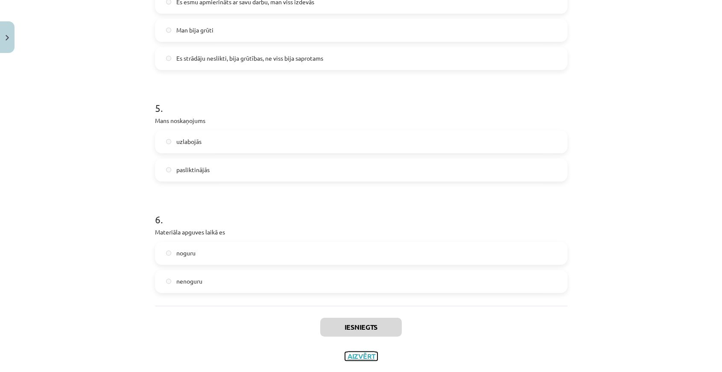
click at [362, 358] on button "Aizvērt" at bounding box center [361, 356] width 32 height 9
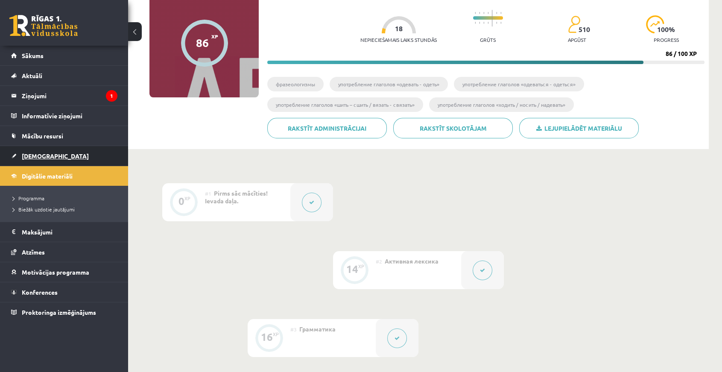
click at [51, 157] on link "[DEMOGRAPHIC_DATA]" at bounding box center [64, 156] width 106 height 20
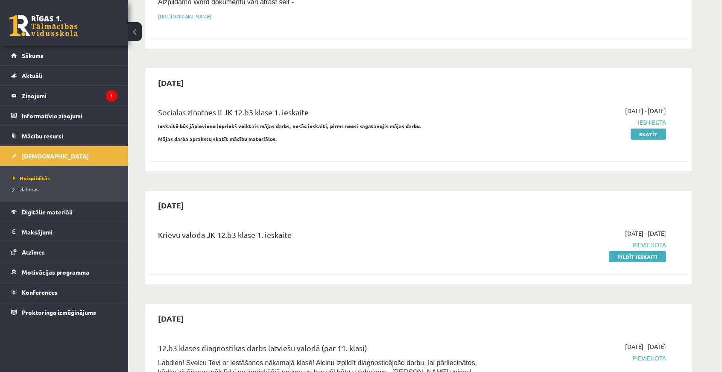
scroll to position [194, 0]
